Goal: Use online tool/utility

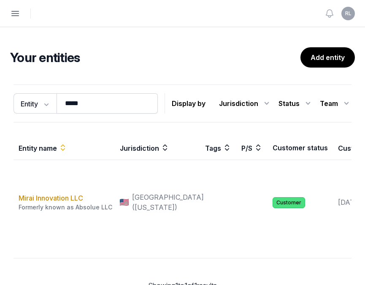
click at [16, 12] on icon "button" at bounding box center [15, 13] width 10 height 10
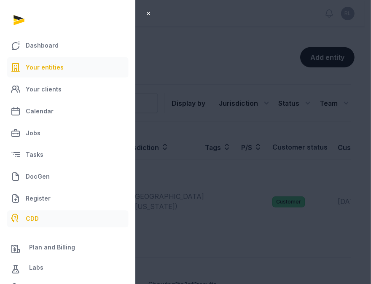
scroll to position [39, 0]
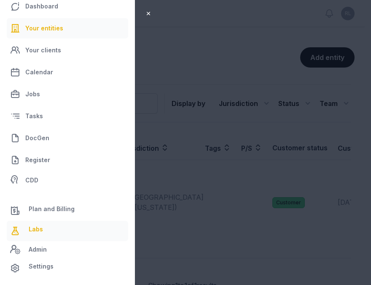
click at [44, 234] on link "Labs" at bounding box center [67, 230] width 121 height 20
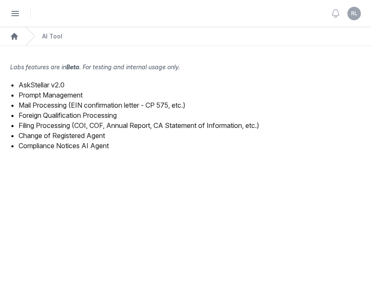
click at [73, 103] on link "Mail Processing (EIN confirmation letter - CP 575, etc.)" at bounding box center [102, 105] width 167 height 8
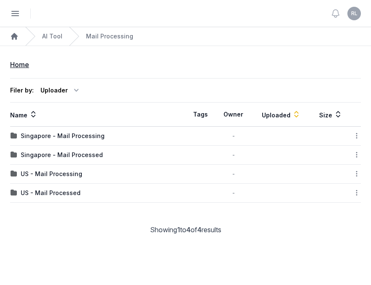
click at [64, 178] on td "US - Mail Processing" at bounding box center [97, 173] width 175 height 19
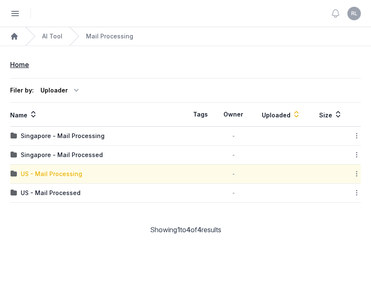
click at [65, 175] on div "US - Mail Processing" at bounding box center [52, 173] width 62 height 8
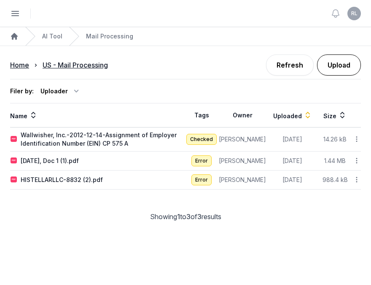
click at [352, 65] on button "Upload" at bounding box center [339, 64] width 44 height 21
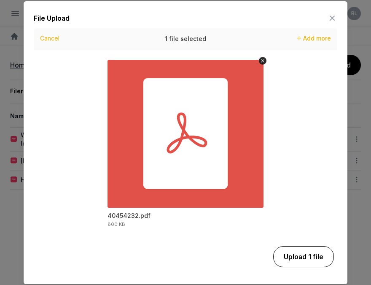
click at [299, 255] on button "Upload 1 file" at bounding box center [303, 256] width 61 height 21
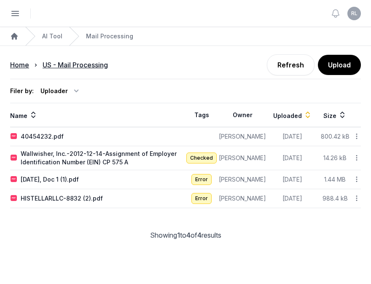
click at [355, 135] on icon at bounding box center [357, 136] width 8 height 9
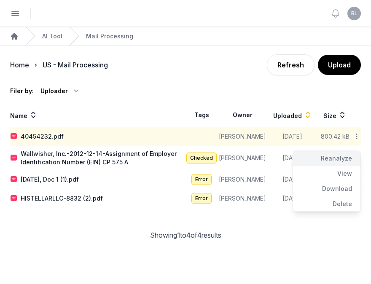
click at [345, 153] on div "Reanalyze" at bounding box center [326, 158] width 67 height 15
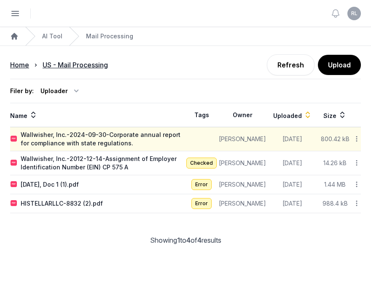
click at [355, 185] on icon at bounding box center [357, 184] width 8 height 9
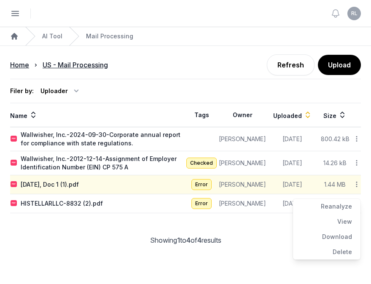
click at [355, 185] on icon at bounding box center [357, 184] width 8 height 9
